Goal: Task Accomplishment & Management: Complete application form

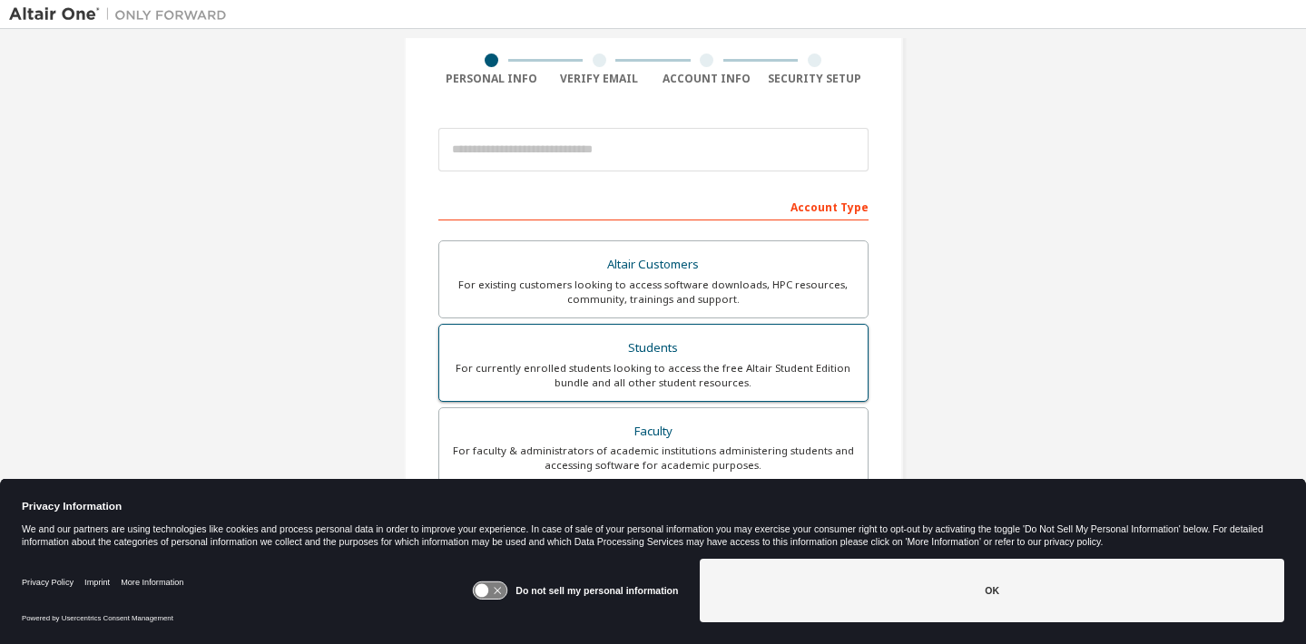
scroll to position [149, 0]
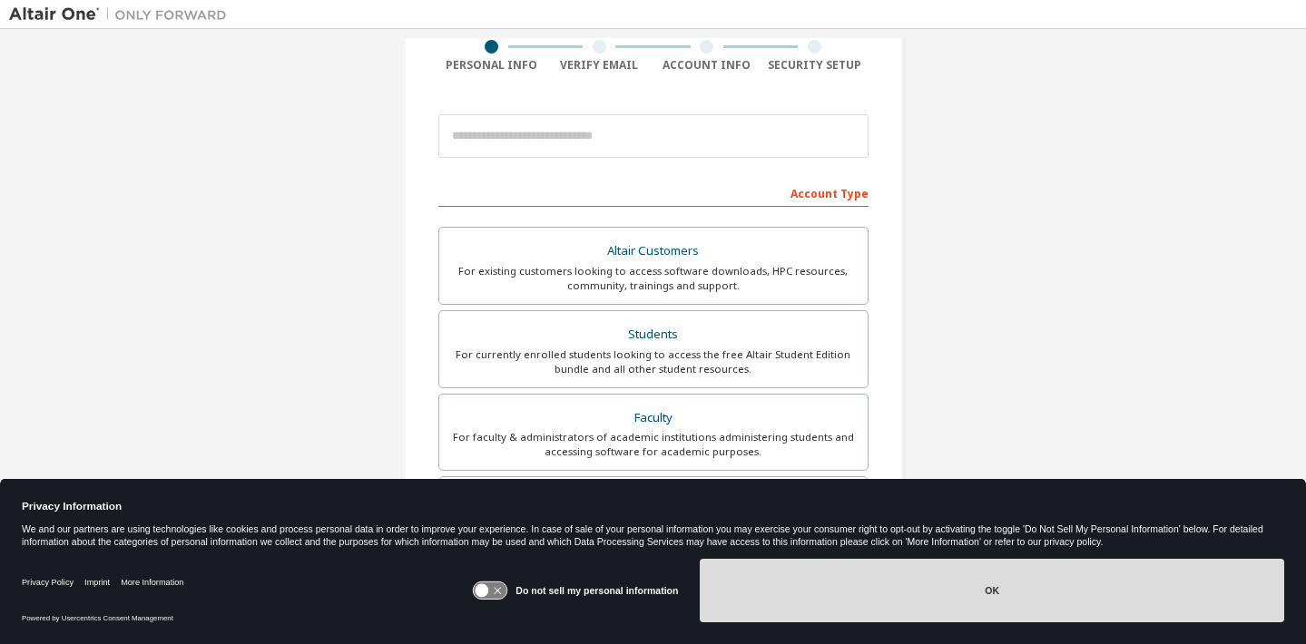
click at [818, 592] on button "OK" at bounding box center [992, 591] width 584 height 64
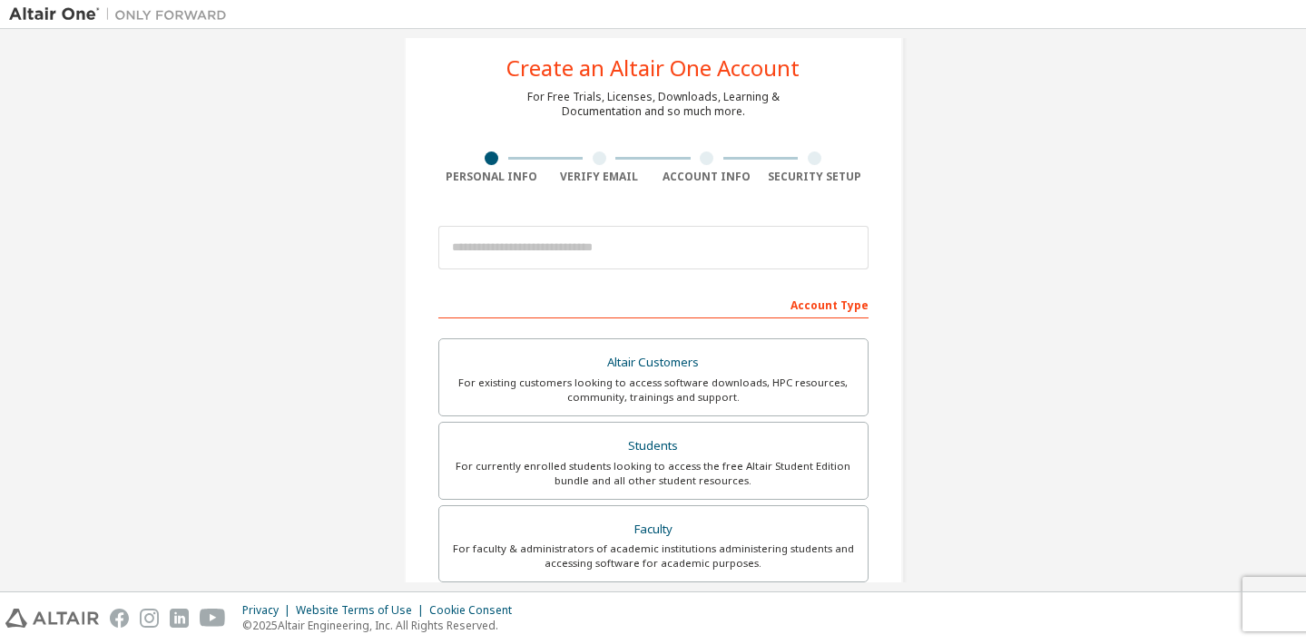
scroll to position [52, 0]
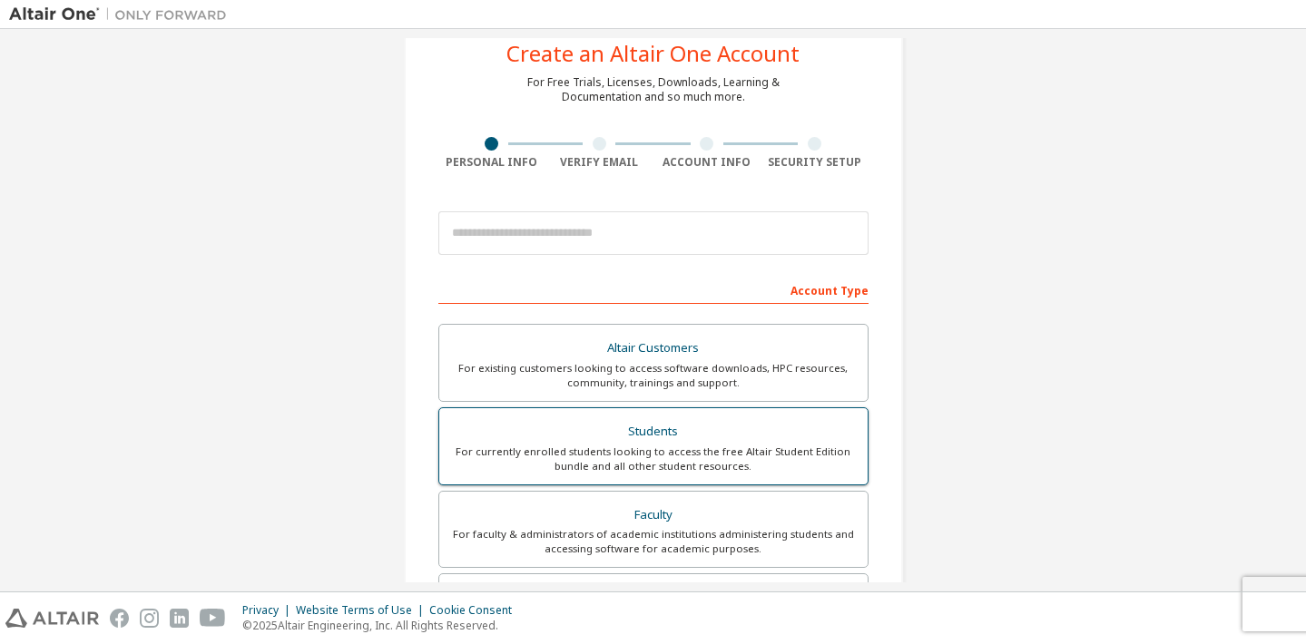
click at [713, 438] on div "Students" at bounding box center [653, 431] width 407 height 25
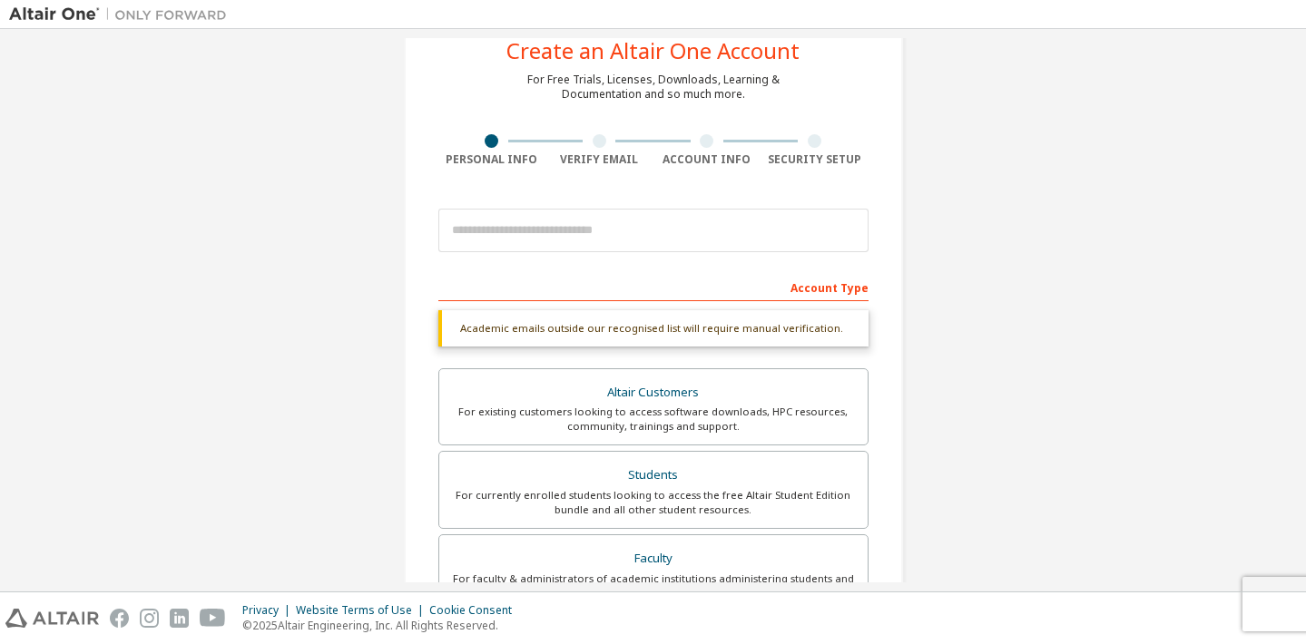
scroll to position [55, 0]
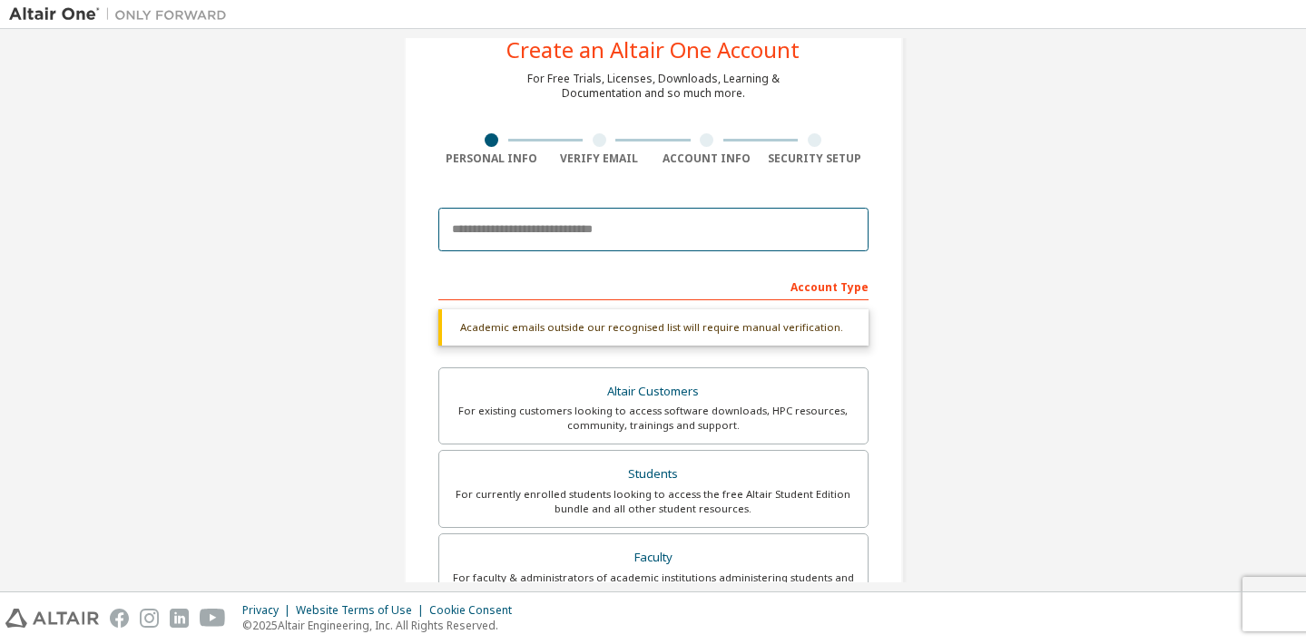
click at [708, 236] on input "email" at bounding box center [653, 230] width 430 height 44
type input "**********"
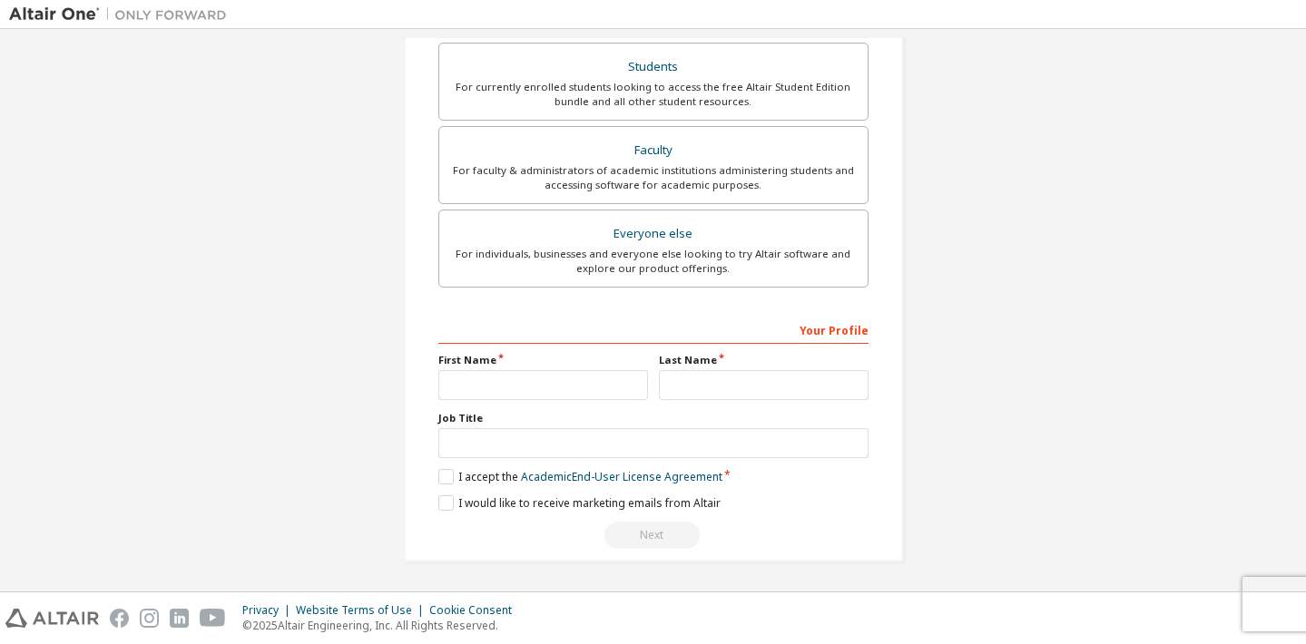
scroll to position [464, 0]
click at [552, 387] on input "text" at bounding box center [543, 384] width 210 height 30
type input "*******"
type input "******"
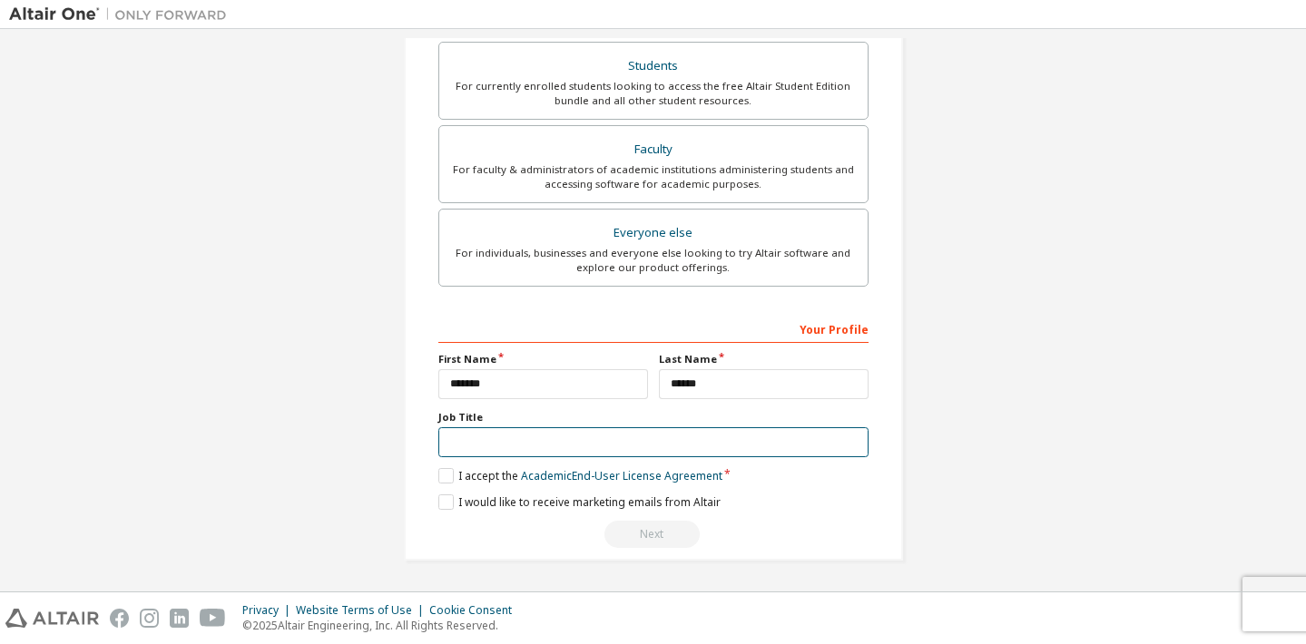
click at [562, 429] on input "text" at bounding box center [653, 442] width 430 height 30
click at [444, 485] on div "Your Profile First Name ******* Last Name ****** Job Title Please provide State…" at bounding box center [653, 431] width 430 height 235
click at [447, 483] on label "I accept the Academic End-User License Agreement" at bounding box center [580, 475] width 284 height 15
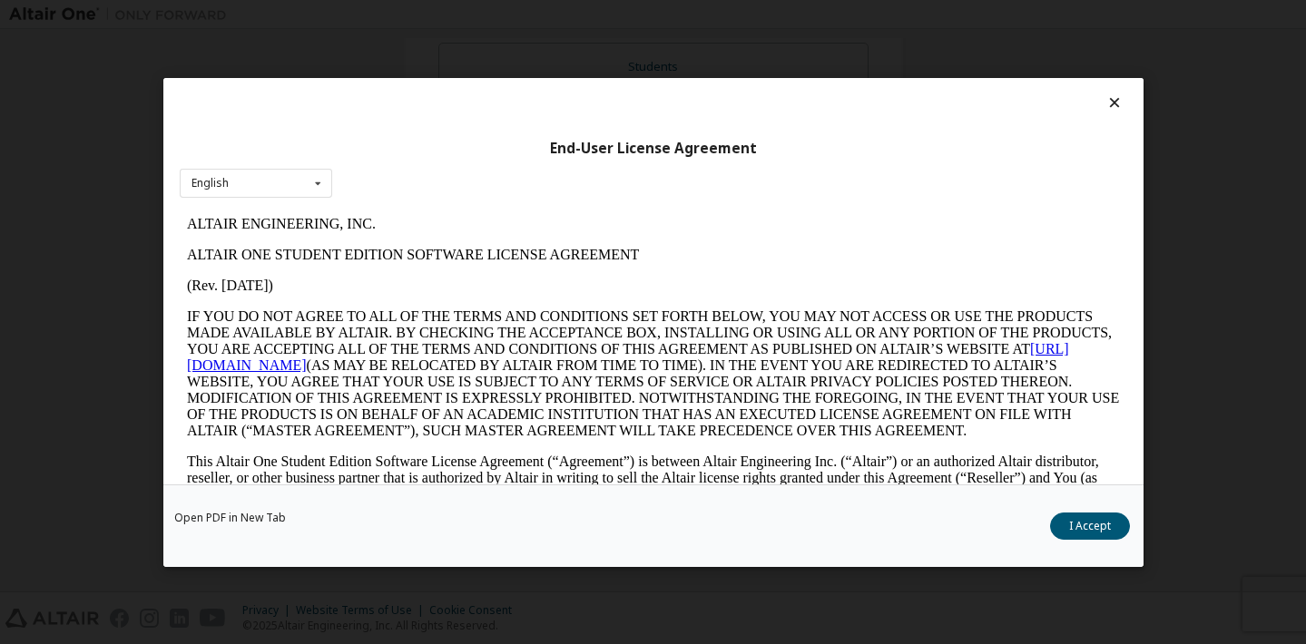
scroll to position [4, 0]
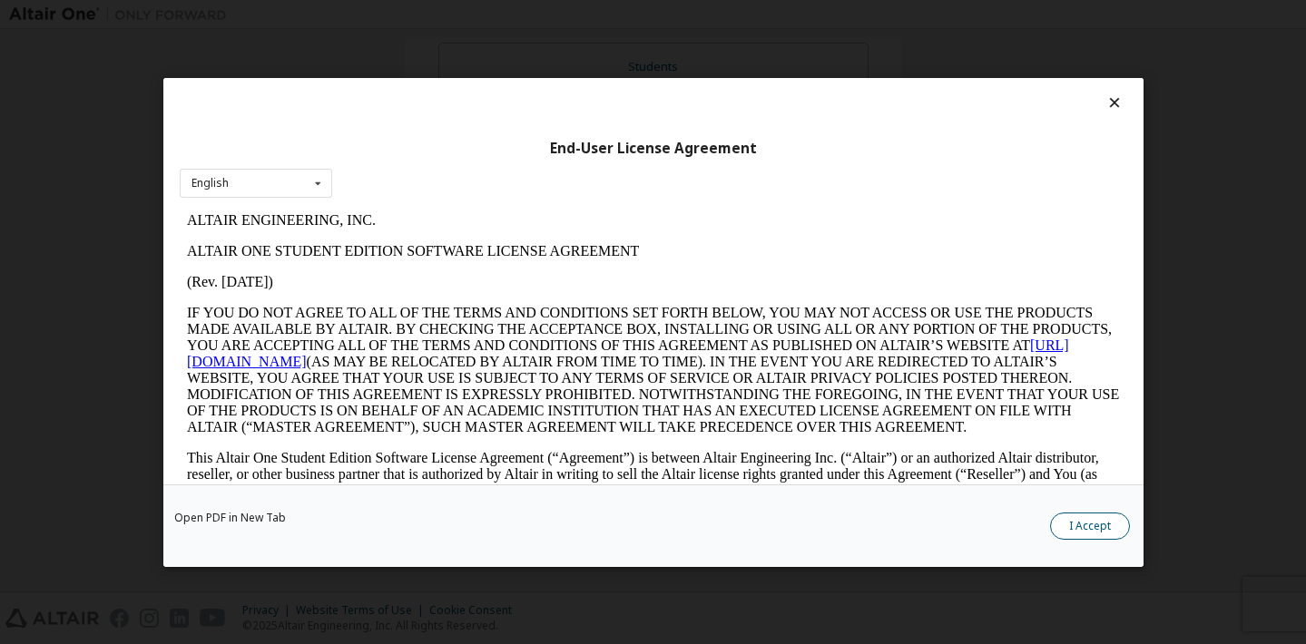
click at [1101, 520] on button "I Accept" at bounding box center [1090, 526] width 80 height 27
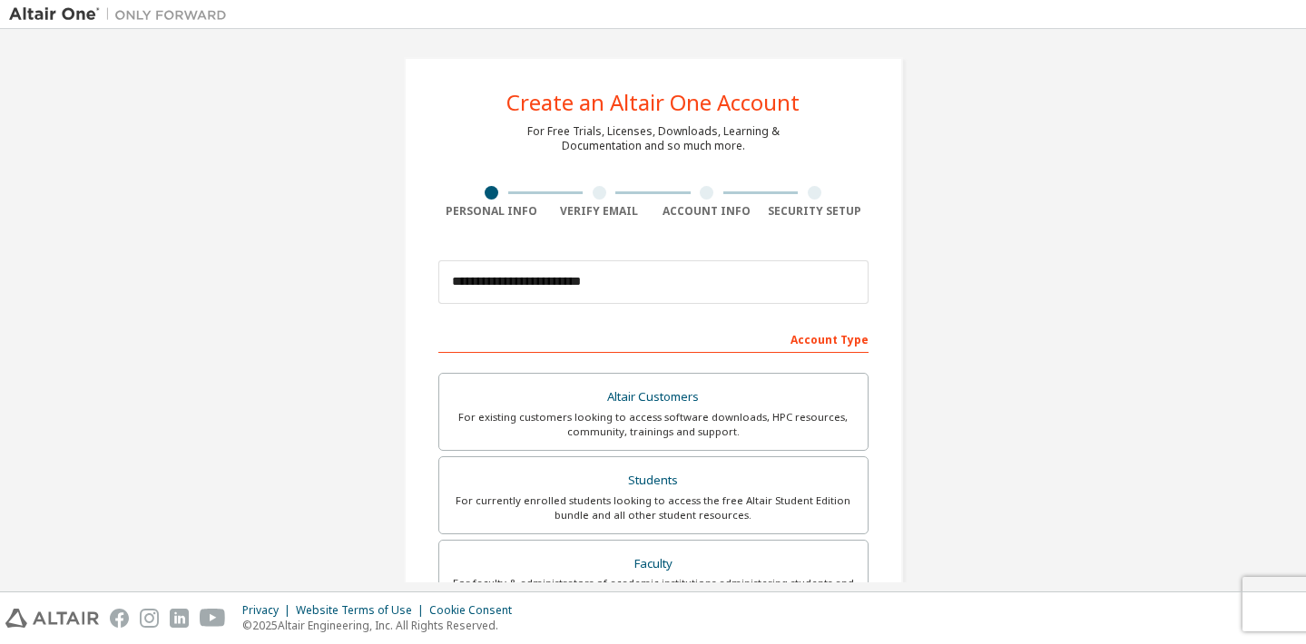
scroll to position [417, 0]
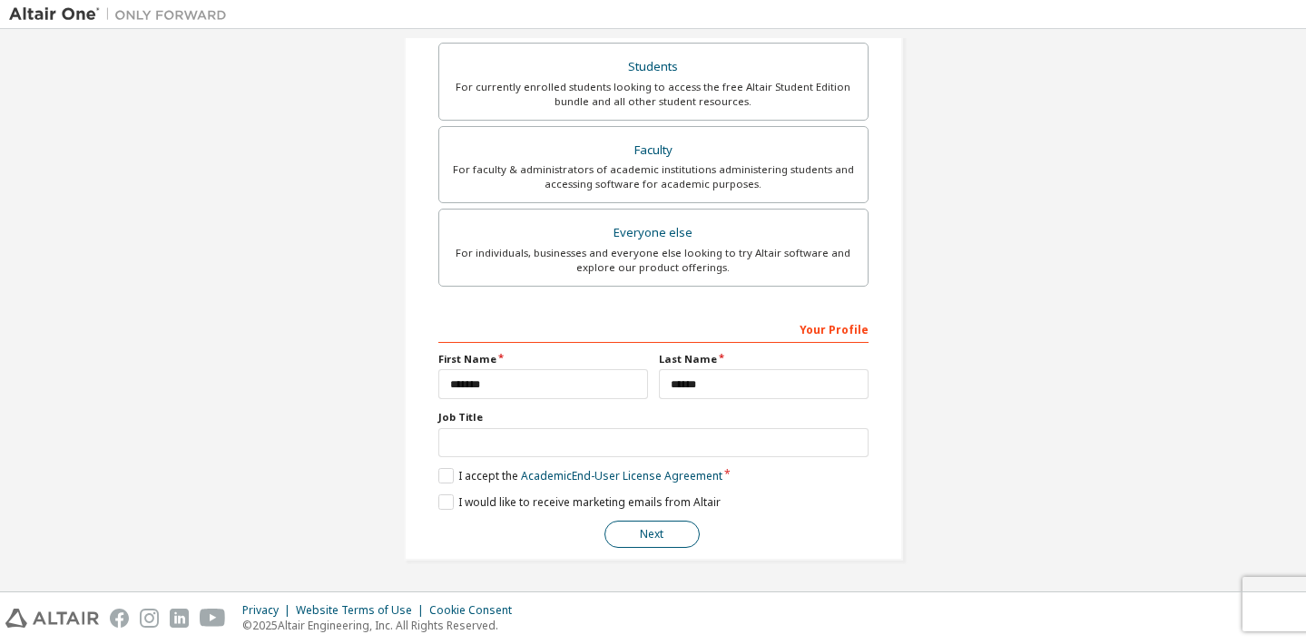
click at [636, 531] on button "Next" at bounding box center [651, 534] width 95 height 27
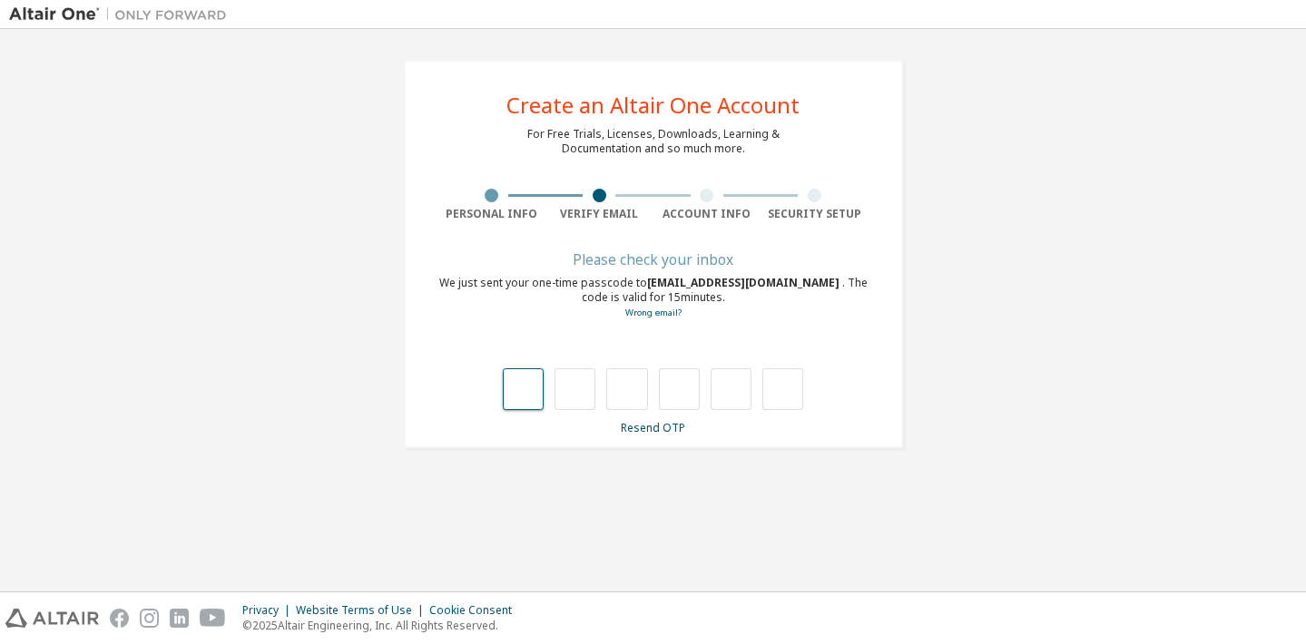
scroll to position [0, 0]
type input "*"
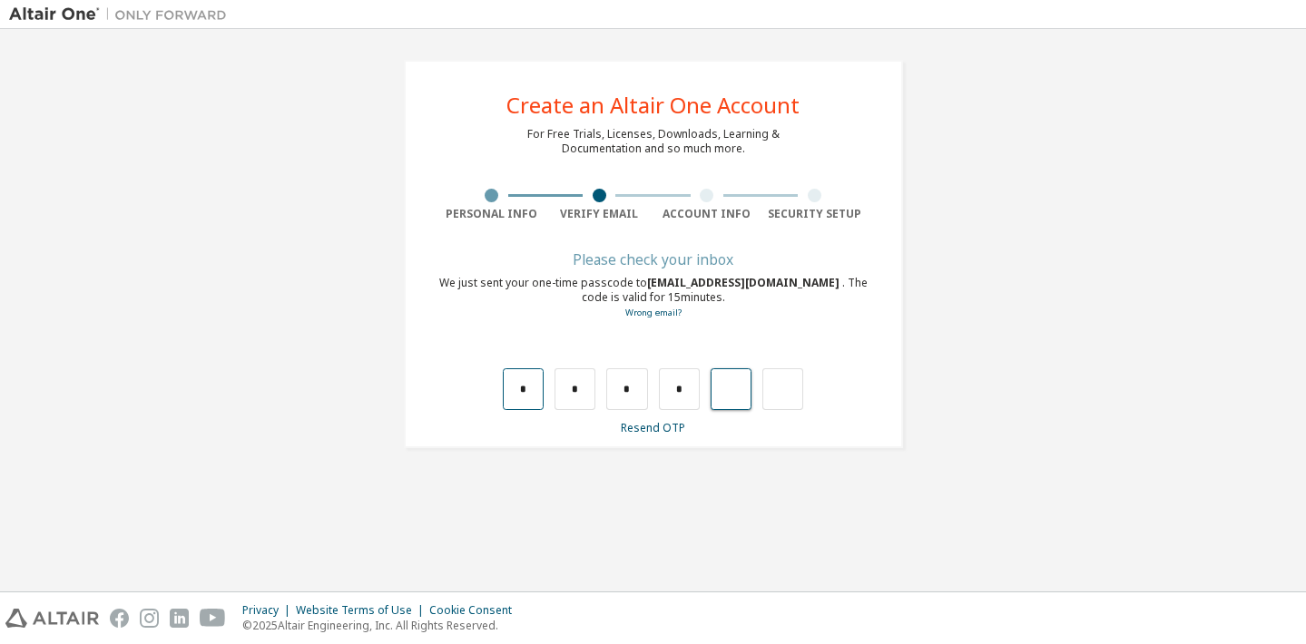
type input "*"
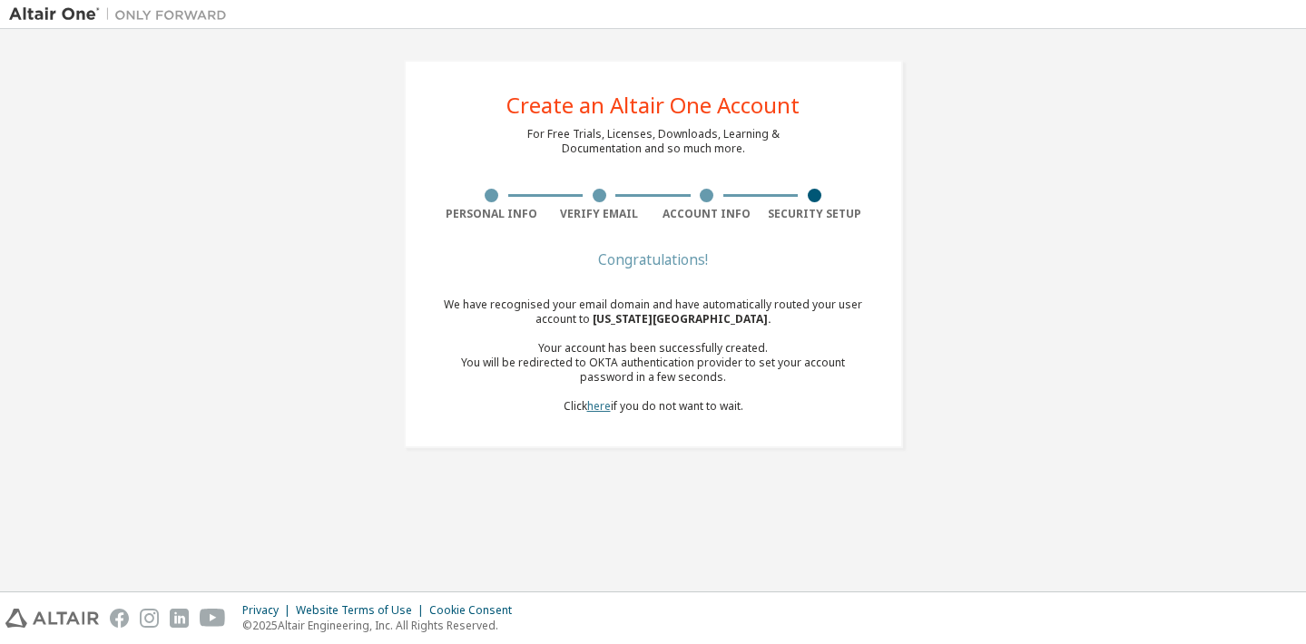
click at [597, 401] on link "here" at bounding box center [599, 405] width 24 height 15
